Goal: Information Seeking & Learning: Learn about a topic

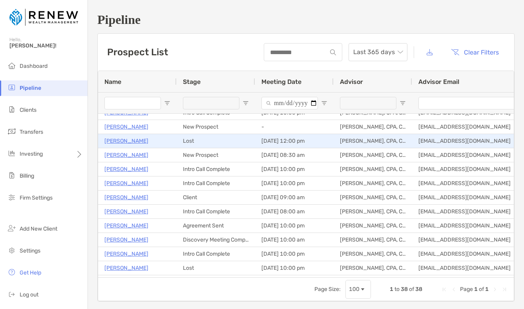
scroll to position [163, 0]
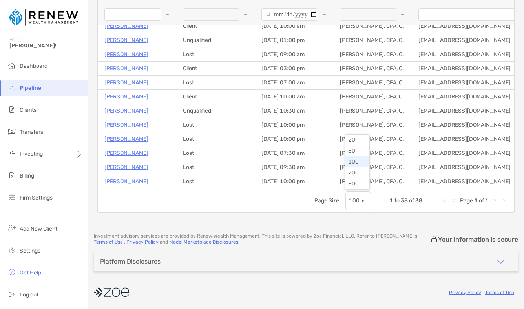
click at [361, 200] on span "Page Size" at bounding box center [362, 201] width 6 height 6
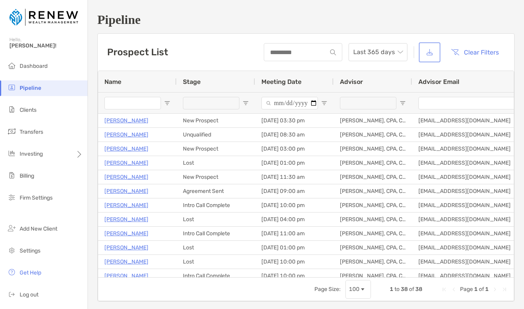
click at [429, 56] on button "button" at bounding box center [429, 52] width 18 height 17
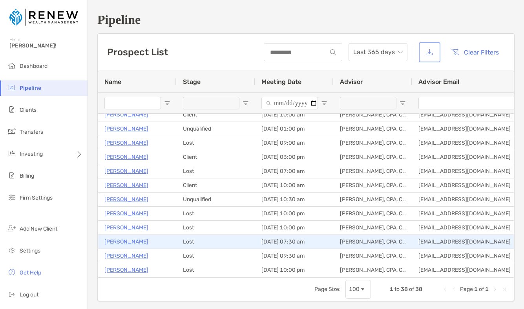
scroll to position [89, 0]
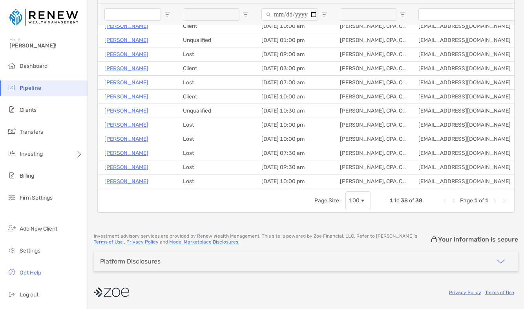
click at [363, 200] on span "Page Size" at bounding box center [362, 201] width 6 height 6
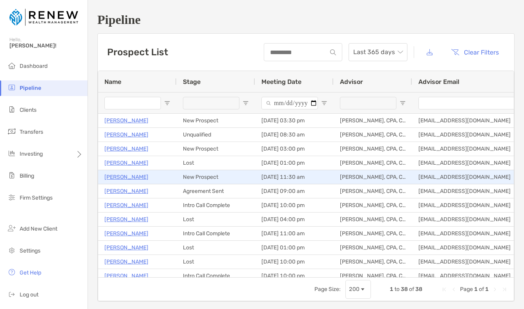
scroll to position [26, 0]
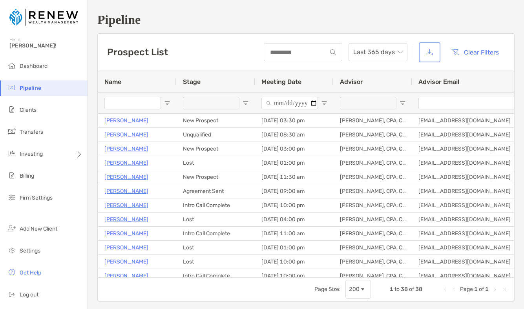
click at [423, 54] on button "button" at bounding box center [429, 52] width 18 height 17
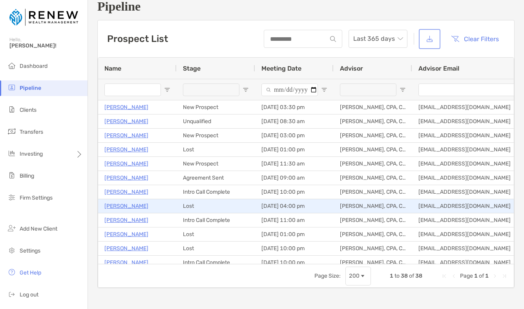
scroll to position [0, 0]
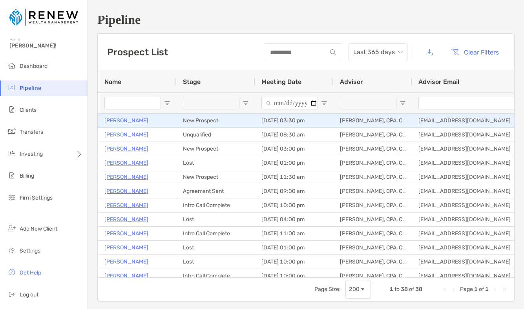
click at [137, 120] on p "Stephanie Meyer" at bounding box center [126, 121] width 44 height 10
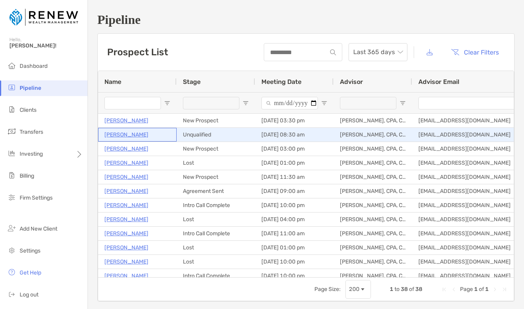
click at [120, 136] on p "John Wolf" at bounding box center [126, 135] width 44 height 10
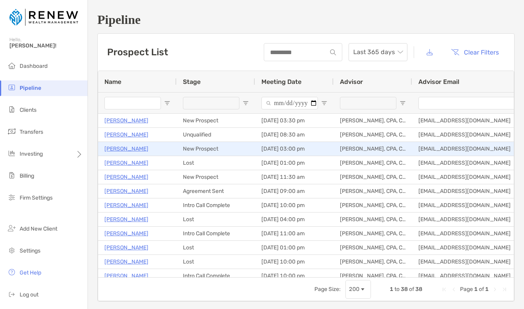
click at [120, 149] on p "Belinda Balz" at bounding box center [126, 149] width 44 height 10
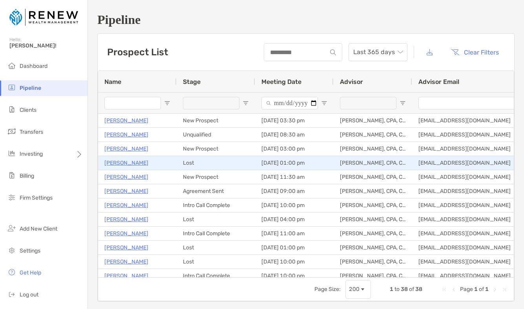
click at [122, 163] on p "[PERSON_NAME]" at bounding box center [126, 163] width 44 height 10
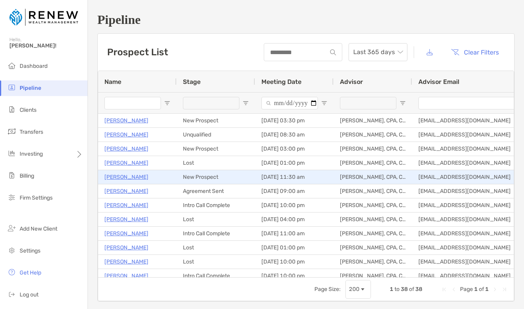
click at [123, 180] on p "[PERSON_NAME]" at bounding box center [126, 177] width 44 height 10
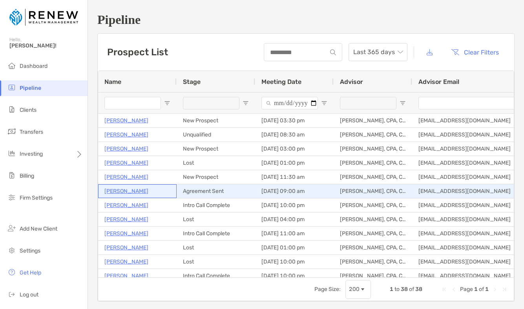
click at [137, 188] on p "James Freiband" at bounding box center [126, 191] width 44 height 10
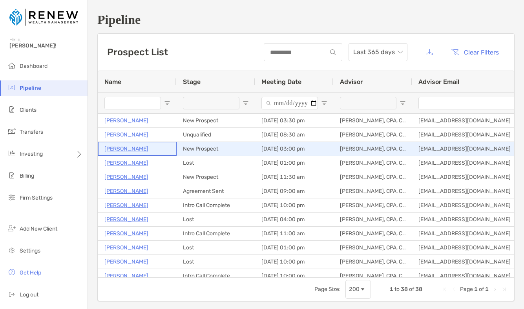
click at [125, 147] on p "Belinda Balz" at bounding box center [126, 149] width 44 height 10
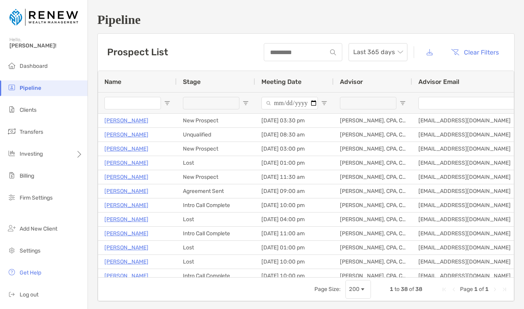
click at [141, 103] on input "Name Filter Input" at bounding box center [132, 103] width 56 height 13
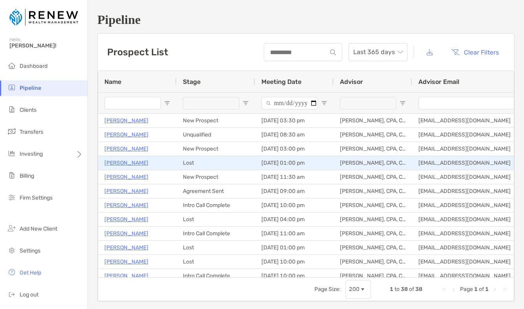
click at [144, 161] on div "Neal Jelsma" at bounding box center [137, 163] width 66 height 13
click at [146, 157] on div "Neal Jelsma" at bounding box center [137, 163] width 66 height 13
click at [129, 160] on p "Neal Jelsma" at bounding box center [126, 163] width 44 height 10
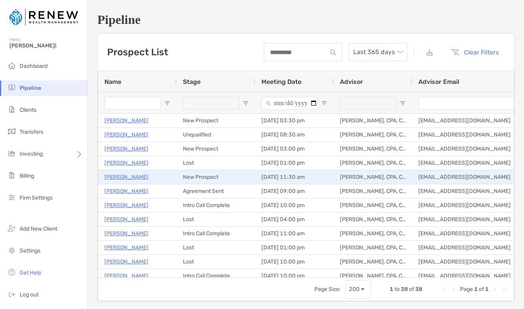
click at [139, 176] on p "[PERSON_NAME]" at bounding box center [126, 177] width 44 height 10
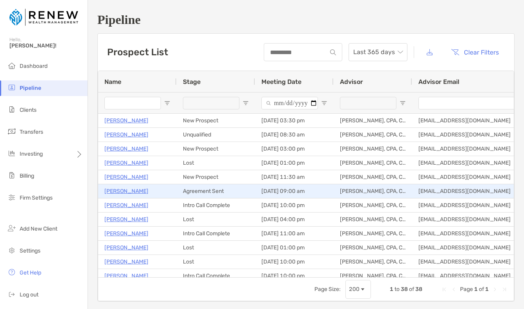
click at [146, 193] on div "James Freiband" at bounding box center [137, 191] width 66 height 13
click at [139, 193] on p "James Freiband" at bounding box center [126, 191] width 44 height 10
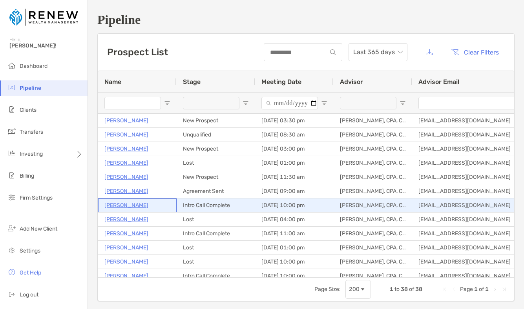
click at [132, 204] on p "Navin Advani" at bounding box center [126, 205] width 44 height 10
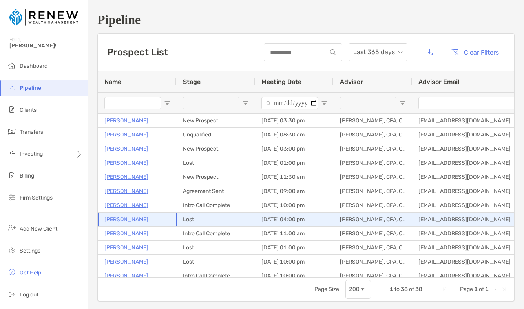
click at [149, 223] on div "Irene Dunsavage" at bounding box center [137, 219] width 66 height 13
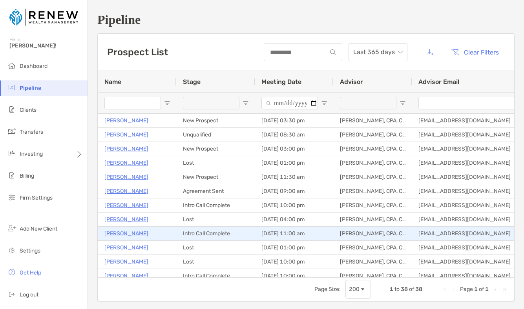
click at [139, 235] on div "Al Corbett" at bounding box center [137, 233] width 66 height 13
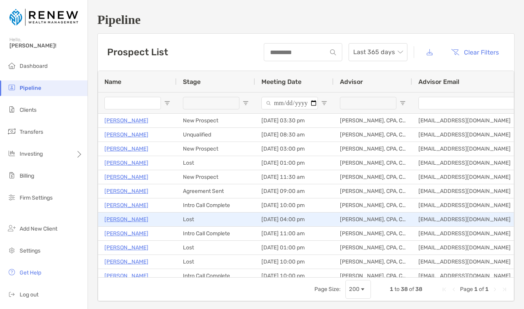
click at [127, 221] on p "Irene Dunsavage" at bounding box center [126, 220] width 44 height 10
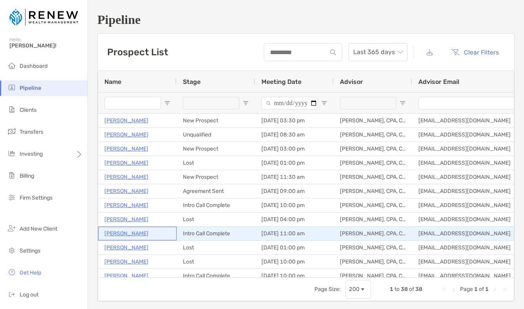
click at [126, 235] on p "Al Corbett" at bounding box center [126, 234] width 44 height 10
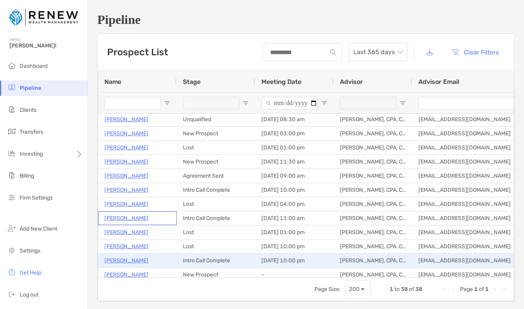
scroll to position [17, 0]
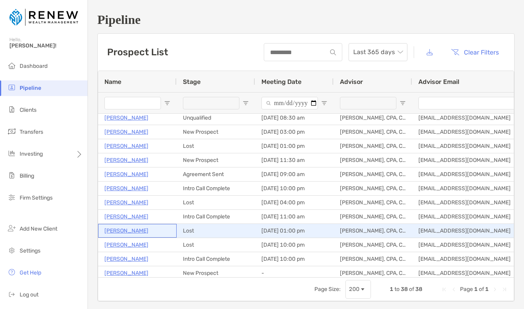
click at [140, 227] on div "Bob Stachen" at bounding box center [137, 230] width 66 height 13
click at [121, 229] on p "Bob Stachen" at bounding box center [126, 231] width 44 height 10
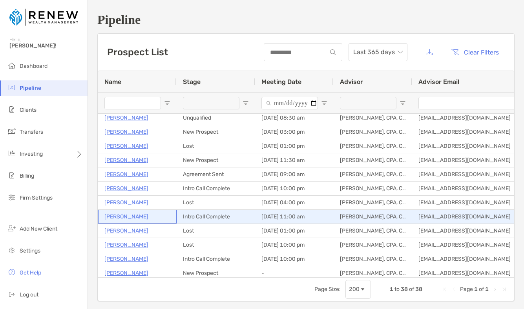
click at [149, 217] on div "Al Corbett" at bounding box center [137, 216] width 66 height 13
click at [123, 217] on p "Al Corbett" at bounding box center [126, 217] width 44 height 10
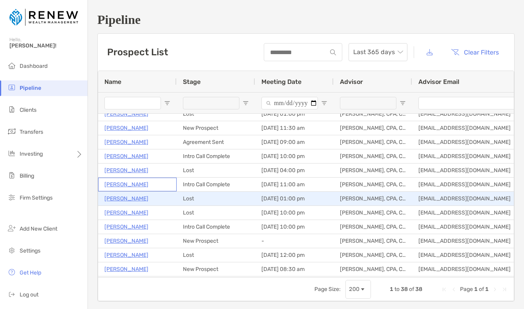
scroll to position [51, 0]
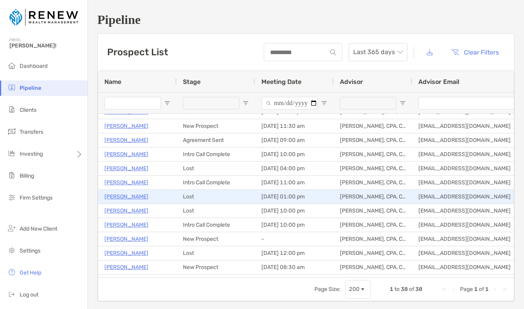
click at [145, 198] on div "Bob Stachen" at bounding box center [137, 196] width 66 height 13
click at [128, 198] on p "Bob Stachen" at bounding box center [126, 197] width 44 height 10
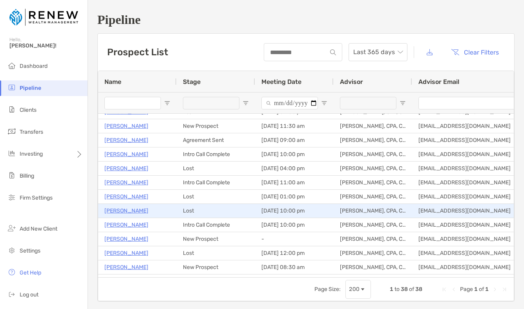
click at [145, 210] on div "Tim McNamara" at bounding box center [137, 210] width 66 height 13
click at [136, 213] on p "Tim McNamara" at bounding box center [126, 211] width 44 height 10
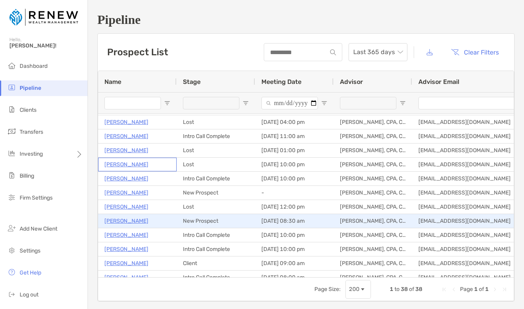
scroll to position [98, 0]
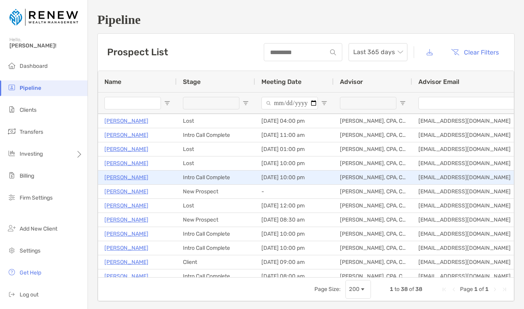
click at [151, 179] on div "Jason Keough" at bounding box center [137, 177] width 66 height 13
click at [128, 178] on p "Jason Keough" at bounding box center [126, 178] width 44 height 10
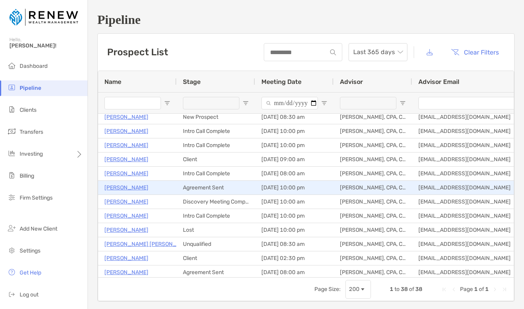
scroll to position [243, 0]
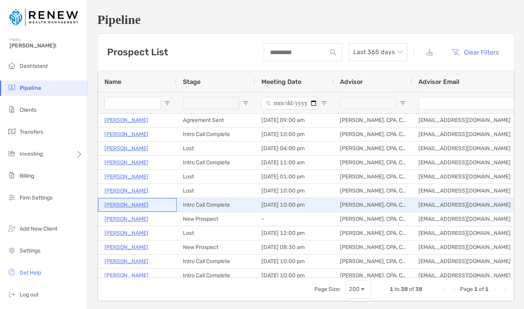
click at [137, 207] on p "Jason Keough" at bounding box center [126, 205] width 44 height 10
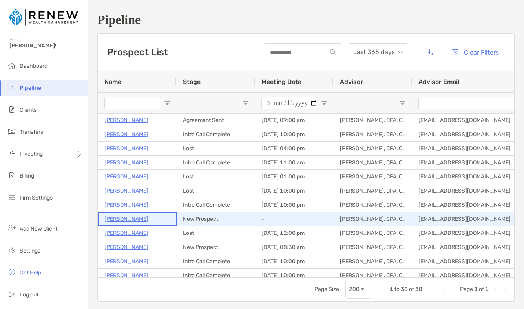
click at [166, 224] on div "MARY JAMES" at bounding box center [137, 219] width 66 height 13
click at [135, 221] on p "MARY JAMES" at bounding box center [126, 219] width 44 height 10
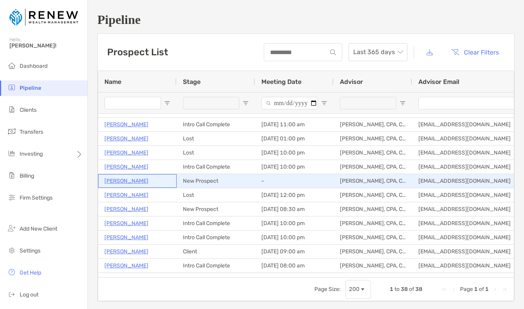
scroll to position [113, 0]
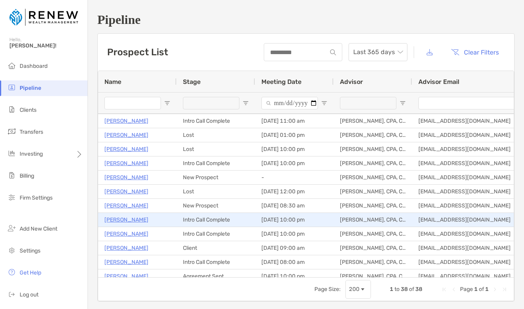
click at [168, 222] on div "Sarah Constantine" at bounding box center [137, 219] width 66 height 13
click at [147, 222] on p "Sarah Constantine" at bounding box center [126, 220] width 44 height 10
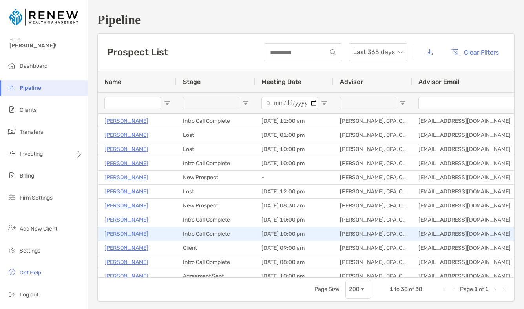
click at [144, 234] on p "Heather Musman" at bounding box center [126, 234] width 44 height 10
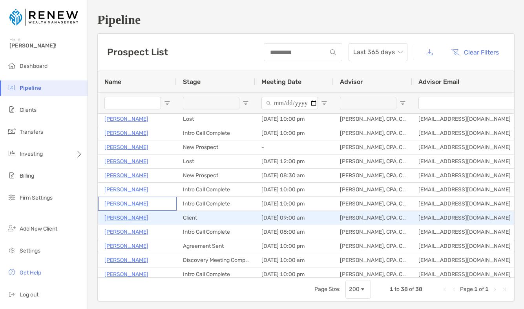
scroll to position [147, 0]
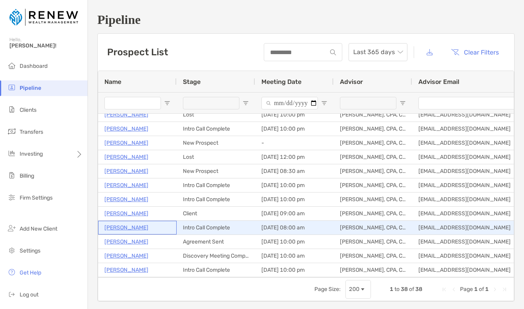
click at [159, 226] on div "Carole Lieber" at bounding box center [137, 227] width 66 height 13
click at [134, 228] on p "Carole Lieber" at bounding box center [126, 228] width 44 height 10
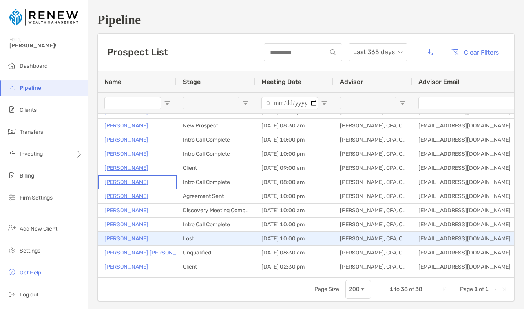
scroll to position [194, 0]
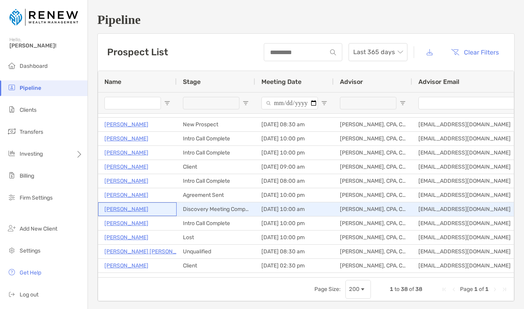
click at [153, 216] on div "James Maple" at bounding box center [137, 209] width 78 height 14
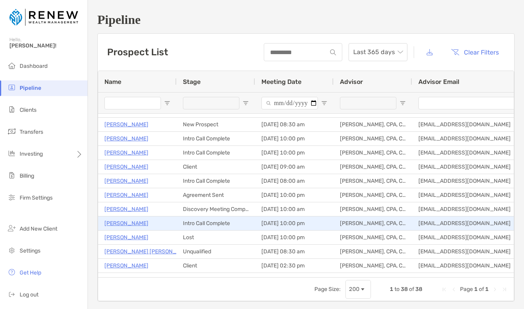
click at [155, 224] on div "Darryl Moore" at bounding box center [137, 223] width 66 height 13
click at [129, 224] on p "Darryl Moore" at bounding box center [126, 224] width 44 height 10
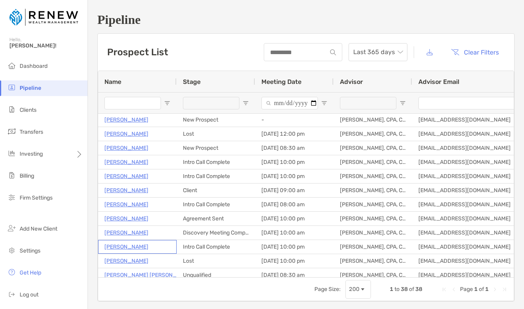
scroll to position [0, 0]
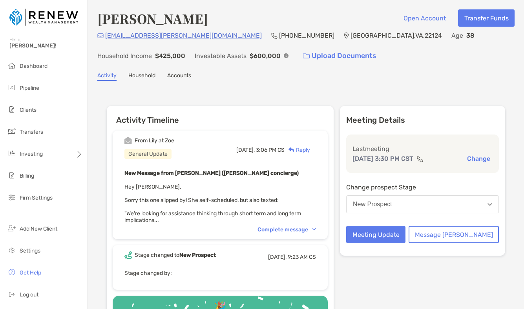
drag, startPoint x: 211, startPoint y: 18, endPoint x: 101, endPoint y: 13, distance: 110.7
click at [101, 13] on div "Stephanie Meyer Open Account Transfer Funds" at bounding box center [305, 18] width 417 height 18
copy h4 "tephanie Meyer"
drag, startPoint x: 176, startPoint y: 35, endPoint x: 106, endPoint y: 35, distance: 70.2
click at [106, 35] on div "smk.meyer@gmail.com (509) 546-1987 Vienna , VA , 22124 Age 38 Household Income …" at bounding box center [305, 48] width 417 height 34
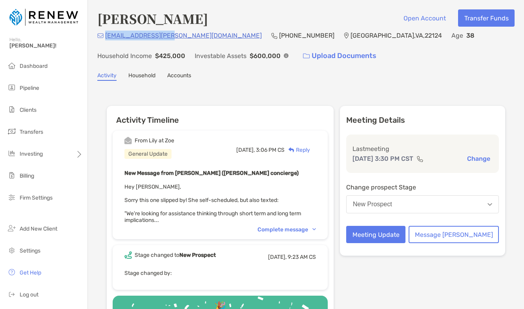
copy p "smk.meyer@gmail.com"
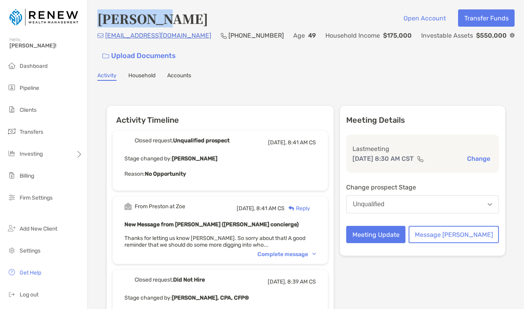
drag, startPoint x: 168, startPoint y: 20, endPoint x: 98, endPoint y: 20, distance: 69.1
click at [98, 20] on div "[PERSON_NAME] Open Account Transfer Funds" at bounding box center [305, 18] width 417 height 18
copy h4 "John Wolf"
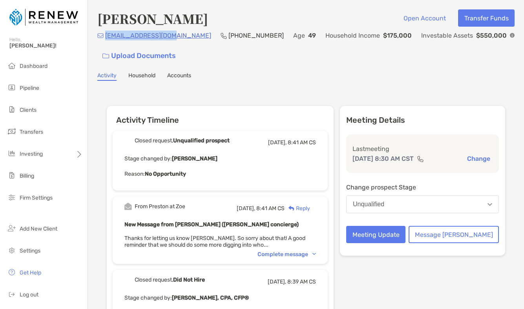
drag, startPoint x: 174, startPoint y: 38, endPoint x: 106, endPoint y: 38, distance: 67.9
click at [106, 38] on div "djwolf825@gmail.com (914) 262-0993 Age 49 Household Income $175,000 Investable …" at bounding box center [305, 48] width 417 height 34
copy p "djwolf825@gmail.com"
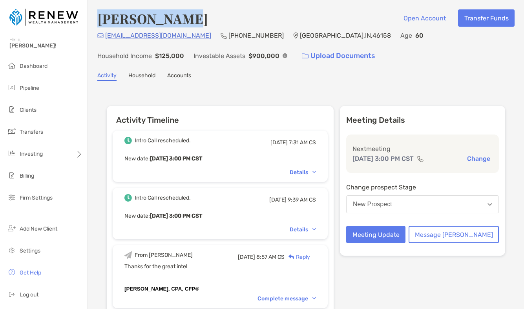
drag, startPoint x: 184, startPoint y: 19, endPoint x: 99, endPoint y: 17, distance: 84.8
click at [99, 17] on div "Belinda Balz Open Account Transfer Funds" at bounding box center [305, 18] width 417 height 18
copy h4 "Belinda Balz"
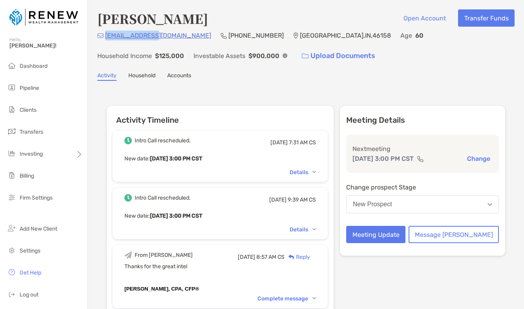
drag, startPoint x: 154, startPoint y: 36, endPoint x: 106, endPoint y: 36, distance: 47.5
click at [106, 36] on div "bb2514@att.net (317) 902-7622 Mooresville , IN , 46158 Age 60 Household Income …" at bounding box center [305, 48] width 417 height 34
copy p "bb2514@att.net"
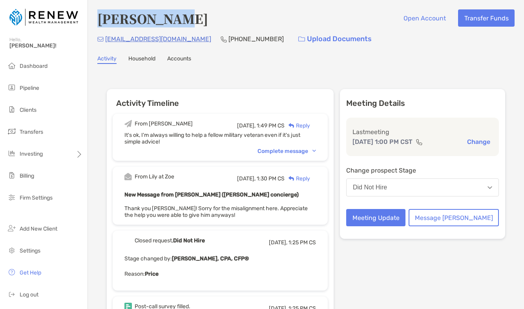
drag, startPoint x: 175, startPoint y: 20, endPoint x: 99, endPoint y: 21, distance: 76.1
click at [99, 21] on div "Neal Jelsma Open Account Transfer Funds" at bounding box center [305, 18] width 417 height 18
copy h4 "Neal Jelsma"
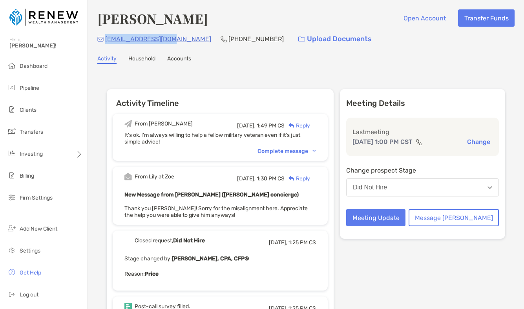
drag, startPoint x: 171, startPoint y: 40, endPoint x: 106, endPoint y: 37, distance: 64.8
click at [106, 37] on div "jelsman82@gmail.com (602) 828-2680 Upload Documents" at bounding box center [305, 39] width 417 height 17
copy p "elsman82@gmail.com"
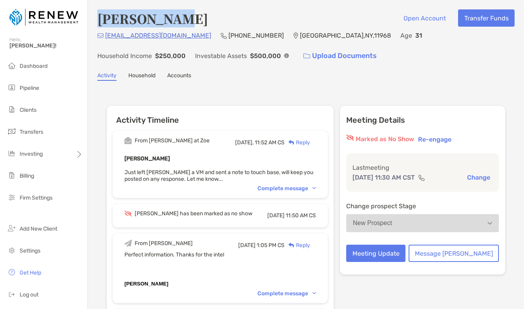
click at [97, 17] on div "John Camuso Open Account Transfer Funds" at bounding box center [305, 18] width 417 height 18
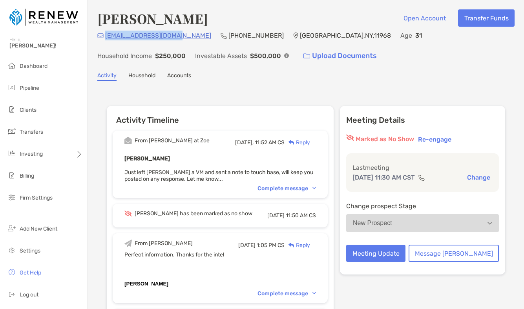
drag, startPoint x: 182, startPoint y: 35, endPoint x: 106, endPoint y: 36, distance: 76.5
click at [106, 36] on div "johnbcamuso@gmail.com (718) 687-0431 Southampton , NY , 11968 Age 31 Household …" at bounding box center [305, 48] width 417 height 34
copy p "johnbcamuso@gmail.com"
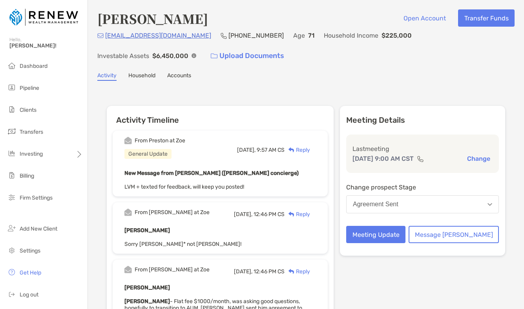
drag, startPoint x: 0, startPoint y: 0, endPoint x: 205, endPoint y: 18, distance: 206.0
click at [205, 18] on div "James Freiband Open Account Transfer Funds" at bounding box center [305, 18] width 417 height 18
copy h4 "James Freiband"
drag, startPoint x: 184, startPoint y: 34, endPoint x: 104, endPoint y: 31, distance: 79.7
click at [104, 31] on div "JFREIBAND@GMAIL.COM (914) 316-6790 Age 71 Household Income $225,000 Investable …" at bounding box center [305, 48] width 417 height 34
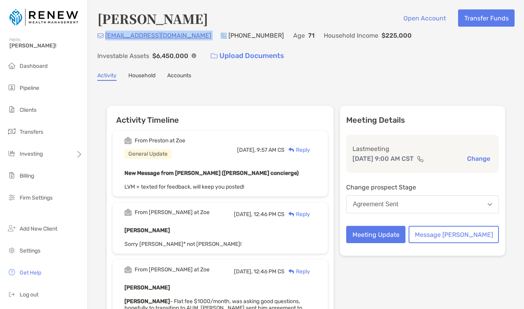
copy p "JFREIBAND@GMAIL.COM"
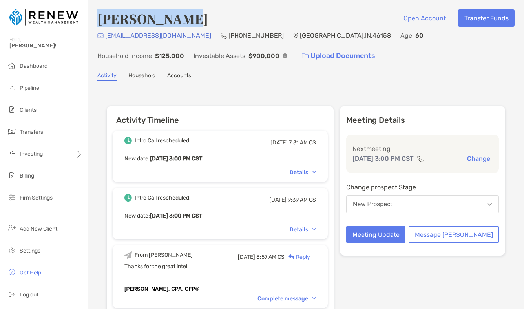
drag, startPoint x: 99, startPoint y: 15, endPoint x: 176, endPoint y: 16, distance: 76.5
click at [176, 16] on h4 "[PERSON_NAME]" at bounding box center [152, 18] width 111 height 18
copy h4 "[PERSON_NAME]"
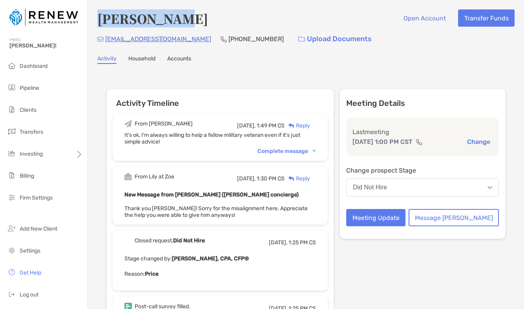
drag, startPoint x: 97, startPoint y: 20, endPoint x: 175, endPoint y: 19, distance: 78.1
click at [175, 19] on div "[PERSON_NAME] Open Account Transfer Funds [EMAIL_ADDRESS][DOMAIN_NAME] [PHONE_N…" at bounding box center [306, 238] width 436 height 477
copy h4 "Neal Jelsma"
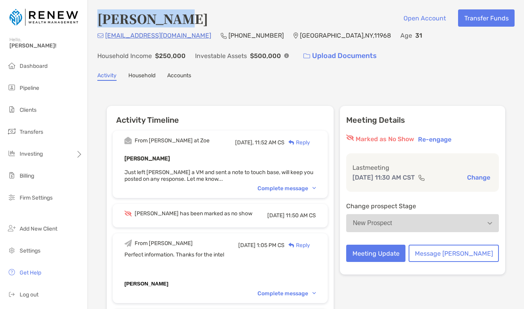
click at [95, 20] on div "[PERSON_NAME] Open Account Transfer Funds [EMAIL_ADDRESS][DOMAIN_NAME] [PHONE_N…" at bounding box center [306, 265] width 436 height 530
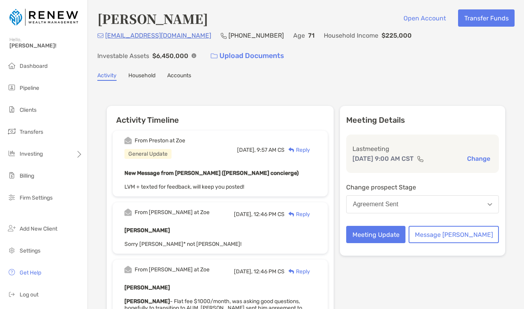
copy h4 "[PERSON_NAME]"
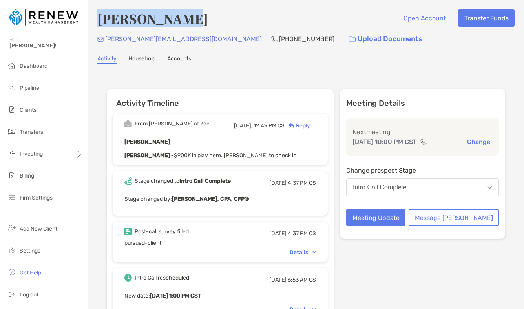
drag, startPoint x: 94, startPoint y: 18, endPoint x: 186, endPoint y: 18, distance: 92.6
copy h4 "[PERSON_NAME]"
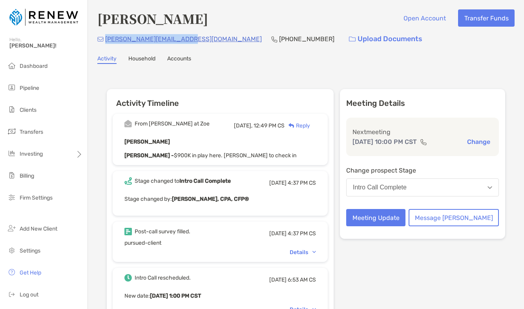
drag, startPoint x: 186, startPoint y: 42, endPoint x: 107, endPoint y: 42, distance: 79.3
click at [107, 42] on div "[PERSON_NAME][EMAIL_ADDRESS][DOMAIN_NAME] [PHONE_NUMBER] Upload Documents" at bounding box center [305, 39] width 417 height 17
copy p "[PERSON_NAME][EMAIL_ADDRESS][DOMAIN_NAME]"
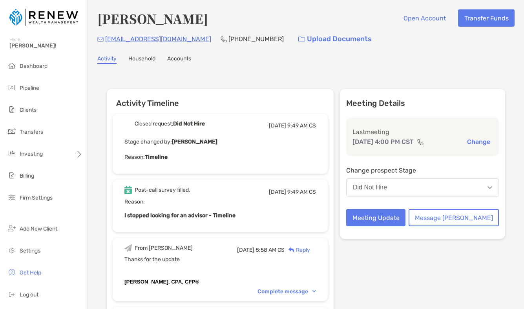
drag, startPoint x: 98, startPoint y: 16, endPoint x: 220, endPoint y: 17, distance: 122.4
click at [220, 17] on div "[PERSON_NAME] Open Account Transfer Funds" at bounding box center [305, 18] width 417 height 18
copy h4 "[PERSON_NAME]"
drag, startPoint x: 172, startPoint y: 39, endPoint x: 102, endPoint y: 37, distance: 70.6
click at [102, 37] on div "[EMAIL_ADDRESS][DOMAIN_NAME] [PHONE_NUMBER] Upload Documents" at bounding box center [305, 39] width 417 height 17
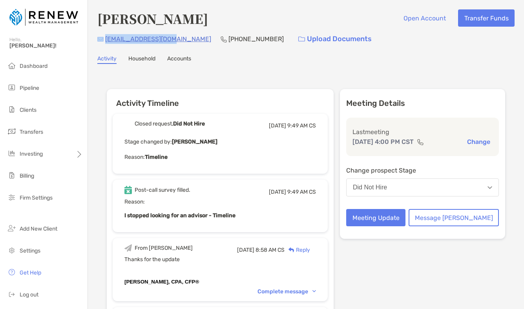
copy div "[EMAIL_ADDRESS][DOMAIN_NAME]"
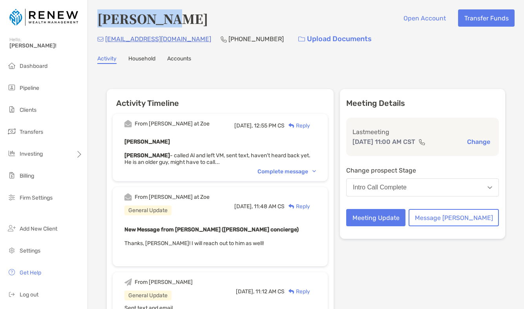
drag, startPoint x: 100, startPoint y: 17, endPoint x: 164, endPoint y: 17, distance: 64.3
click at [164, 17] on div "Al Corbett Open Account Transfer Funds" at bounding box center [305, 18] width 417 height 18
copy h4 "[PERSON_NAME]"
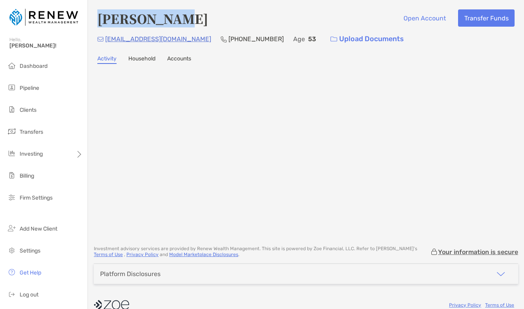
drag, startPoint x: 178, startPoint y: 17, endPoint x: 101, endPoint y: 14, distance: 77.0
click at [101, 14] on div "Bob Stachen Open Account Transfer Funds" at bounding box center [305, 18] width 417 height 18
copy h4 "Bob Stachen"
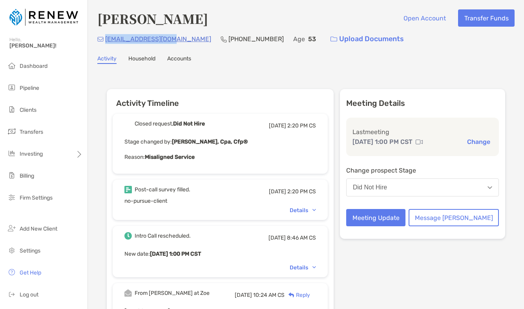
drag, startPoint x: 171, startPoint y: 40, endPoint x: 105, endPoint y: 38, distance: 65.9
click at [105, 38] on div "bstatchen@gmail.com (860) 204-2409 Age 53 Upload Documents" at bounding box center [305, 39] width 417 height 17
copy p "bstatchen@gmail.com"
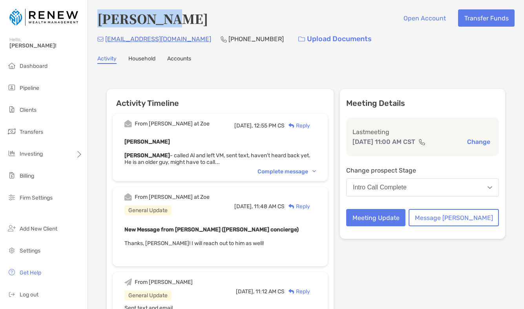
drag, startPoint x: 101, startPoint y: 20, endPoint x: 172, endPoint y: 27, distance: 71.4
click at [172, 27] on div "Al Corbett Open Account Transfer Funds keagle6591@gmail.com (301) 908-9704 Uplo…" at bounding box center [305, 28] width 417 height 38
copy h4 "Al Corbett"
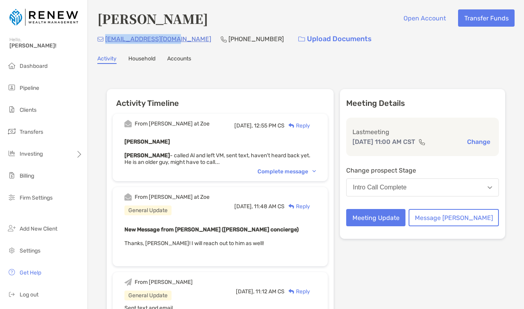
drag, startPoint x: 174, startPoint y: 38, endPoint x: 105, endPoint y: 36, distance: 69.1
click at [105, 36] on div "keagle6591@gmail.com (301) 908-9704 Upload Documents" at bounding box center [305, 39] width 417 height 17
copy p "keagle6591@gmail.com"
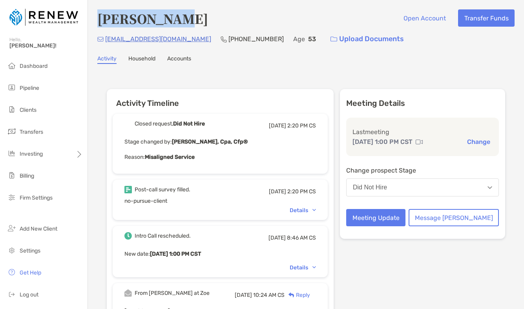
drag, startPoint x: 99, startPoint y: 18, endPoint x: 195, endPoint y: 18, distance: 95.7
click at [195, 18] on div "Bob Stachen Open Account Transfer Funds" at bounding box center [305, 18] width 417 height 18
copy h4 "[PERSON_NAME]"
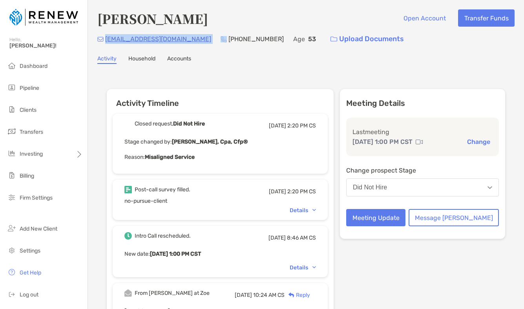
drag, startPoint x: 176, startPoint y: 38, endPoint x: 105, endPoint y: 36, distance: 70.7
click at [105, 36] on div "bstatchen@gmail.com (860) 204-2409 Age 53 Upload Documents" at bounding box center [305, 39] width 417 height 17
copy p "bstatchen@gmail.com"
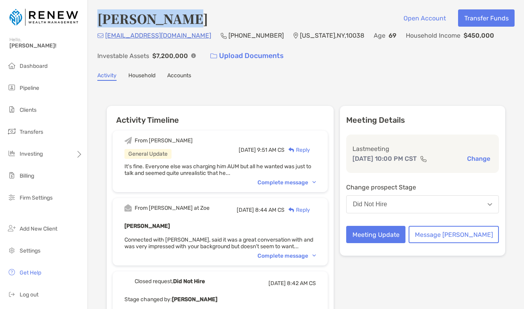
drag, startPoint x: 199, startPoint y: 19, endPoint x: 101, endPoint y: 18, distance: 97.3
click at [101, 18] on div "[PERSON_NAME] Open Account Transfer Funds" at bounding box center [305, 18] width 417 height 18
copy h4 "[PERSON_NAME]"
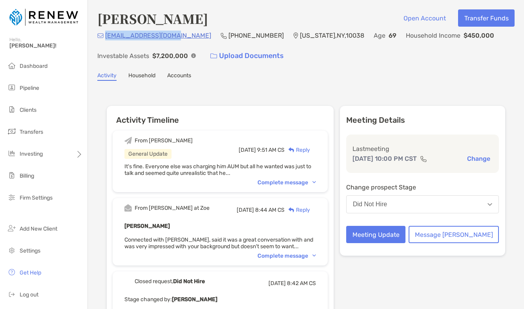
drag, startPoint x: 173, startPoint y: 34, endPoint x: 106, endPoint y: 32, distance: 67.9
click at [106, 32] on div "timwillmcn@gmail.com (917) 209-3050 New York , NY , 10038 Age 69 Household Inco…" at bounding box center [305, 48] width 417 height 34
copy p "timwillmcn@gmail.com"
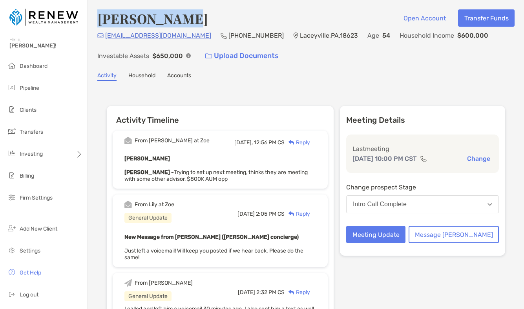
drag, startPoint x: 189, startPoint y: 19, endPoint x: 98, endPoint y: 18, distance: 90.2
click at [98, 18] on div "Jason Keough Open Account Transfer Funds" at bounding box center [305, 18] width 417 height 18
copy h4 "Jason Keough"
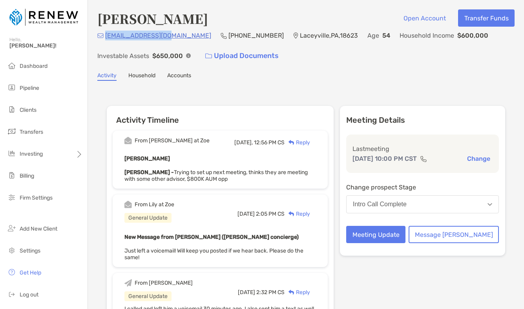
drag, startPoint x: 169, startPoint y: 33, endPoint x: 105, endPoint y: 32, distance: 64.4
click at [105, 32] on div "keoughja@yahoo.com (570) 721-3199 Laceyville , PA , 18623 Age 54 Household Inco…" at bounding box center [305, 48] width 417 height 34
copy p "keoughja@yahoo.com"
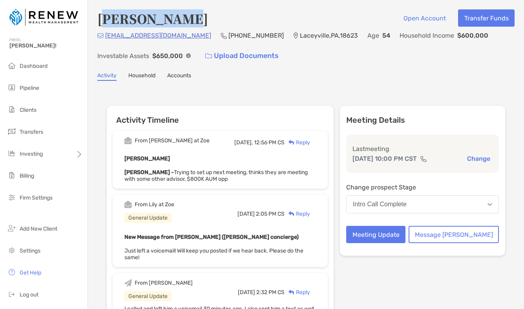
drag, startPoint x: 100, startPoint y: 16, endPoint x: 199, endPoint y: 16, distance: 98.9
click at [199, 16] on div "Jason Keough Open Account Transfer Funds" at bounding box center [305, 18] width 417 height 18
drag, startPoint x: 197, startPoint y: 16, endPoint x: 98, endPoint y: 20, distance: 99.4
click at [98, 20] on div "Jason Keough Open Account Transfer Funds" at bounding box center [305, 18] width 417 height 18
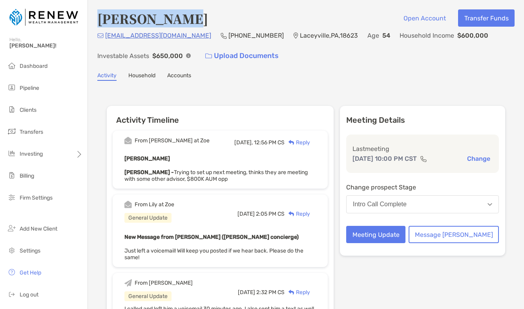
copy h4 "Jason Keough"
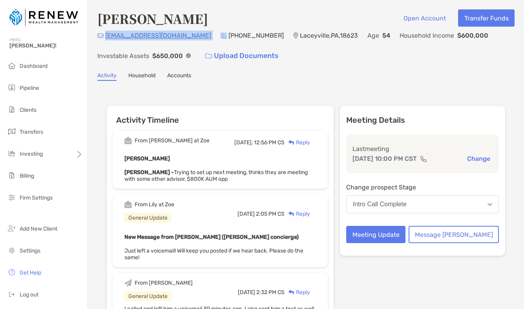
drag, startPoint x: 175, startPoint y: 36, endPoint x: 104, endPoint y: 35, distance: 71.0
click at [104, 35] on div "keoughja@yahoo.com (570) 721-3199 Laceyville , PA , 18623 Age 54 Household Inco…" at bounding box center [305, 48] width 417 height 34
copy p "keoughja@yahoo.com"
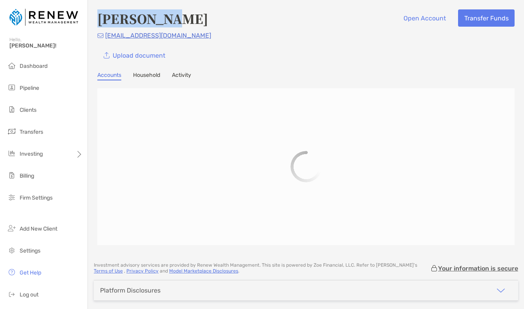
drag, startPoint x: 102, startPoint y: 18, endPoint x: 181, endPoint y: 17, distance: 78.5
click at [181, 17] on h4 "[PERSON_NAME]" at bounding box center [152, 18] width 111 height 18
copy h4 "[PERSON_NAME]"
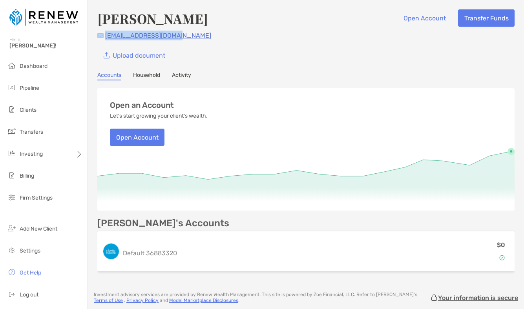
drag, startPoint x: 183, startPoint y: 35, endPoint x: 102, endPoint y: 34, distance: 80.8
click at [102, 34] on div "[EMAIL_ADDRESS][DOMAIN_NAME]" at bounding box center [305, 36] width 417 height 10
copy div "[EMAIL_ADDRESS][DOMAIN_NAME]"
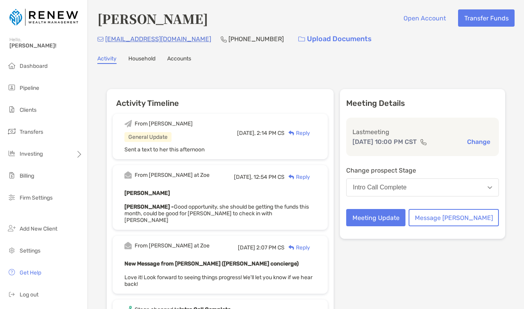
drag, startPoint x: 218, startPoint y: 18, endPoint x: 80, endPoint y: 17, distance: 138.1
click at [80, 17] on div "Hello, [PERSON_NAME]! Dashboard Pipeline Clients Transfers Investing Billing Fi…" at bounding box center [262, 154] width 524 height 309
click at [87, 18] on div at bounding box center [43, 18] width 87 height 36
drag, startPoint x: 92, startPoint y: 19, endPoint x: 216, endPoint y: 18, distance: 124.0
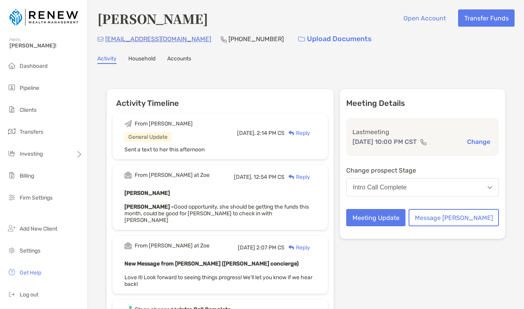
copy h4 "[PERSON_NAME]"
drag, startPoint x: 200, startPoint y: 36, endPoint x: 104, endPoint y: 35, distance: 96.1
click at [104, 35] on div "[EMAIL_ADDRESS][DOMAIN_NAME] [PHONE_NUMBER] Upload Documents" at bounding box center [305, 39] width 417 height 17
copy p "[EMAIL_ADDRESS][DOMAIN_NAME]"
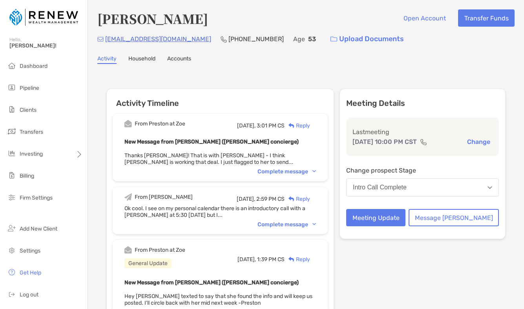
drag, startPoint x: 174, startPoint y: 39, endPoint x: 107, endPoint y: 38, distance: 67.5
click at [107, 38] on div "[EMAIL_ADDRESS][DOMAIN_NAME] [PHONE_NUMBER] Age [DEMOGRAPHIC_DATA] Upload Docum…" at bounding box center [305, 39] width 417 height 17
copy p "[EMAIL_ADDRESS][DOMAIN_NAME]"
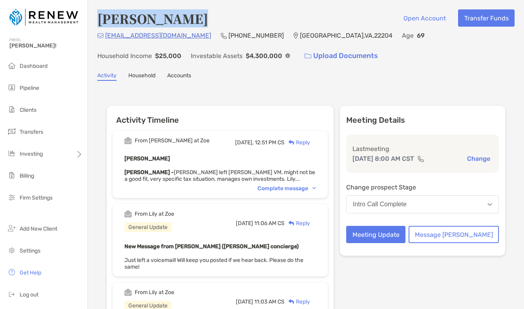
drag, startPoint x: 192, startPoint y: 20, endPoint x: 93, endPoint y: 22, distance: 98.5
copy h4 "[PERSON_NAME]"
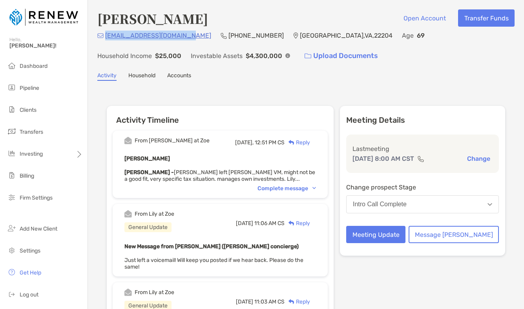
drag, startPoint x: 184, startPoint y: 35, endPoint x: 106, endPoint y: 35, distance: 78.5
click at [106, 35] on div "carolelieber@hotmail.com (571) 332-8301 Arlington , VA , 22204 Age 69 Household…" at bounding box center [305, 48] width 417 height 34
copy p "carolelieber@hotmail.com"
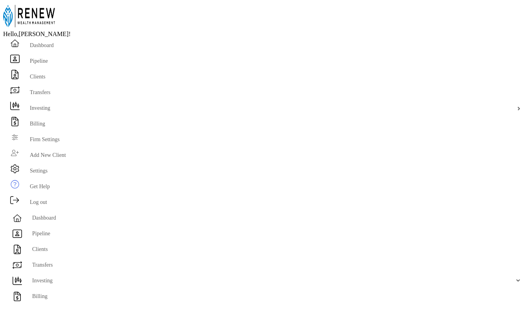
copy h4 "[PERSON_NAME]"
drag, startPoint x: 188, startPoint y: 36, endPoint x: 107, endPoint y: 36, distance: 80.8
copy p "[EMAIL_ADDRESS][DOMAIN_NAME]"
